Goal: Task Accomplishment & Management: Manage account settings

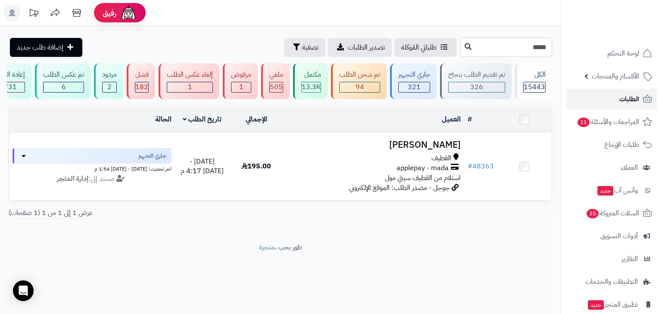
click at [631, 100] on span "الطلبات" at bounding box center [629, 99] width 20 height 12
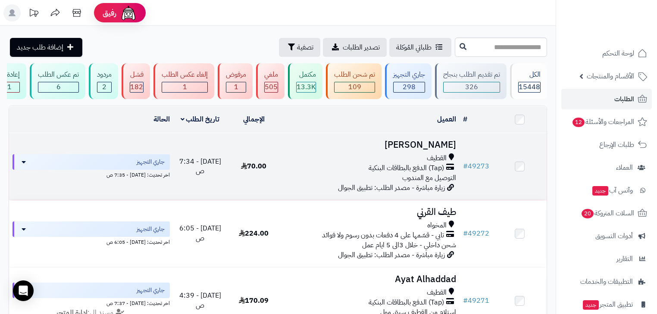
click at [453, 147] on h3 "Nada Ali" at bounding box center [370, 145] width 172 height 10
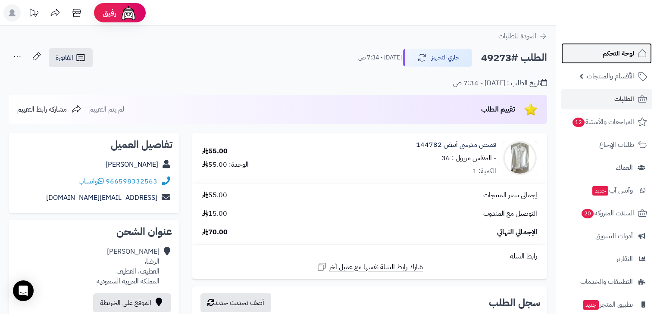
click at [625, 56] on span "لوحة التحكم" at bounding box center [618, 53] width 31 height 12
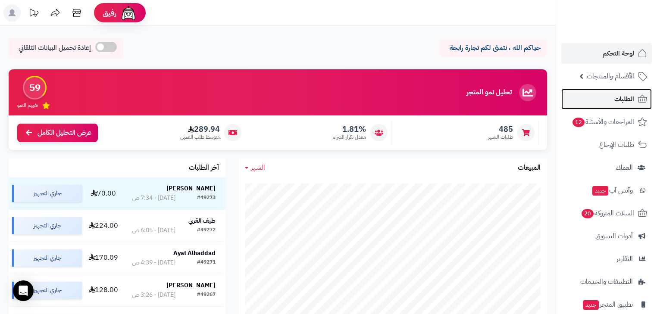
click at [621, 95] on span "الطلبات" at bounding box center [624, 99] width 20 height 12
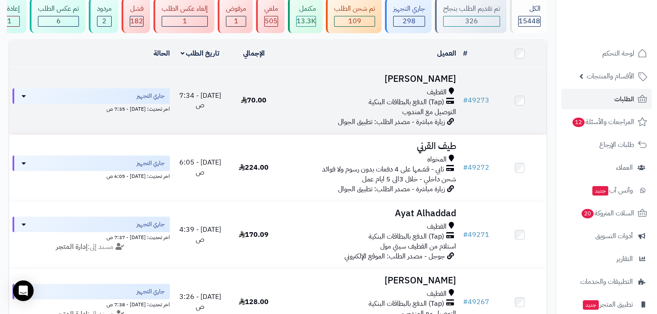
scroll to position [69, 0]
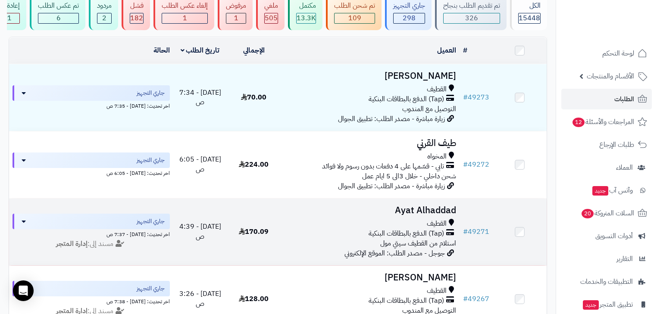
click at [441, 216] on h3 "Ayat Alhaddad" at bounding box center [370, 211] width 172 height 10
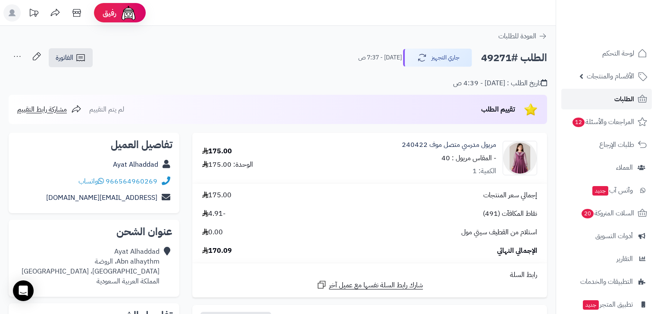
click at [606, 102] on link "الطلبات" at bounding box center [606, 99] width 91 height 21
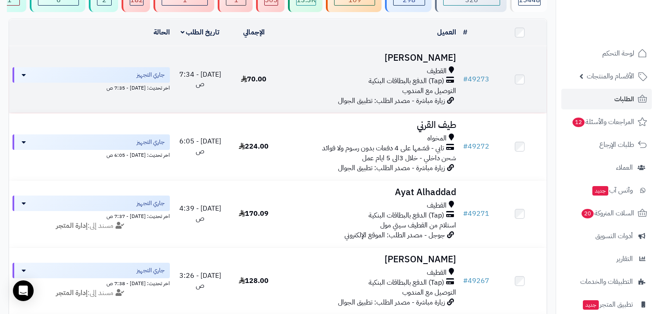
scroll to position [103, 0]
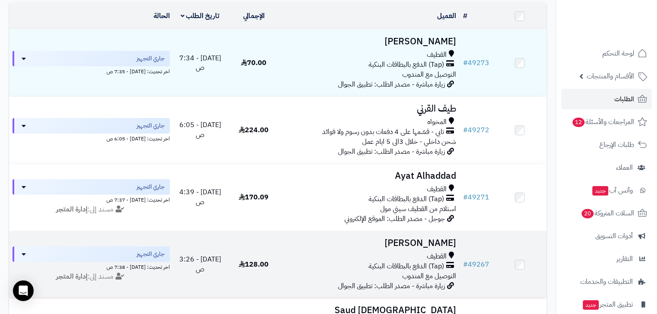
click at [431, 248] on h3 "[PERSON_NAME]" at bounding box center [370, 243] width 172 height 10
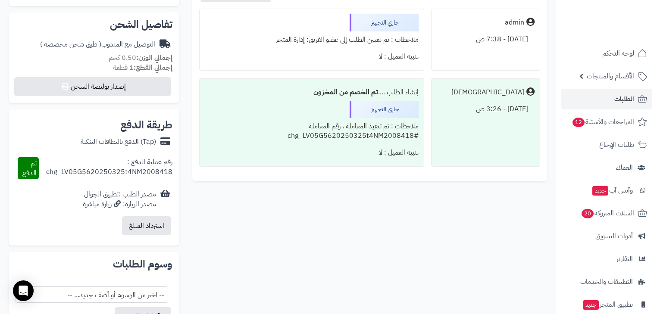
scroll to position [414, 0]
